Goal: Find specific page/section: Find specific page/section

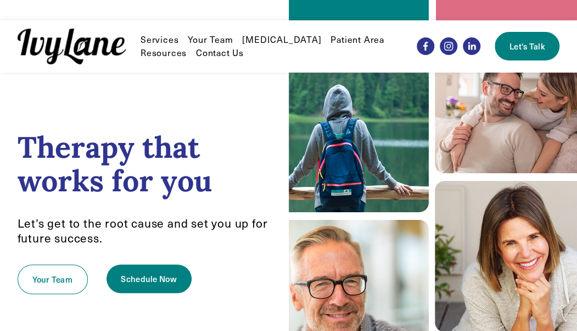
click at [425, 46] on use "Facebook" at bounding box center [426, 46] width 4 height 9
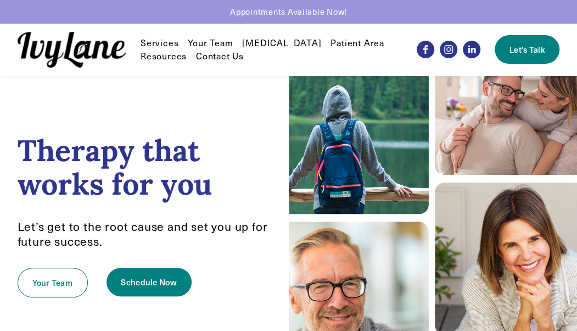
click at [207, 42] on link "Your Team" at bounding box center [210, 42] width 45 height 13
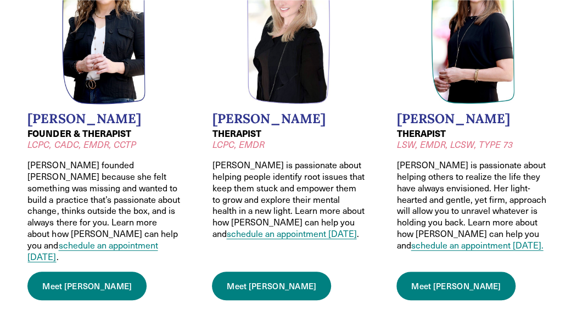
scroll to position [163, 0]
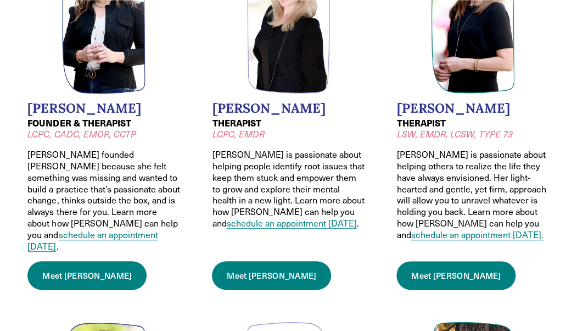
click at [53, 262] on link "Meet Wendy" at bounding box center [86, 275] width 119 height 29
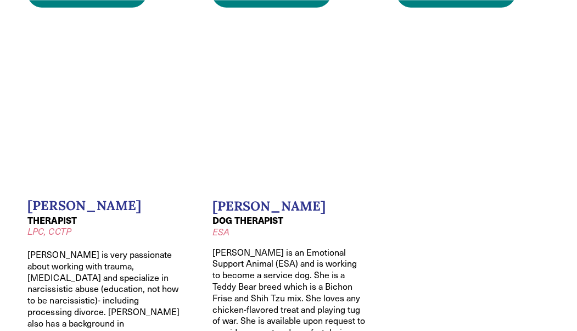
scroll to position [1262, 0]
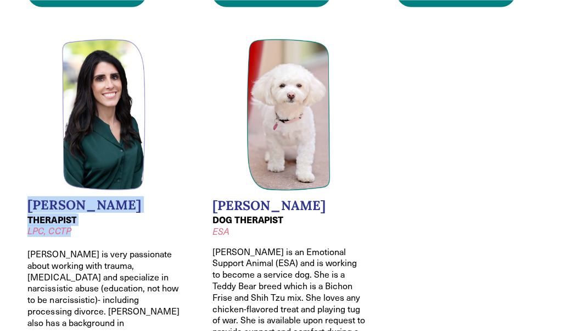
drag, startPoint x: 74, startPoint y: 193, endPoint x: 23, endPoint y: 170, distance: 56.1
click at [23, 170] on li "Melissa Pacione THERAPIST LPC, CCTP Melissa is very passionate about working wi…" at bounding box center [105, 237] width 174 height 416
copy div "Melissa Pacione THERAPIST LPC, CCTP"
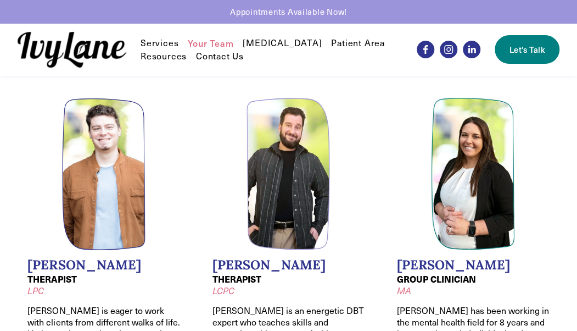
scroll to position [785, 0]
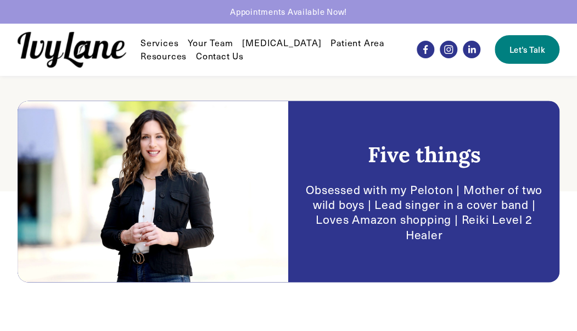
scroll to position [190, 0]
